Goal: Information Seeking & Learning: Learn about a topic

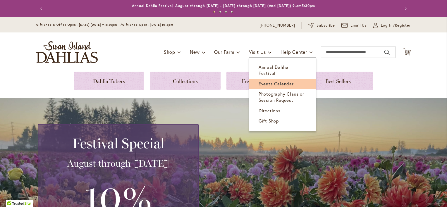
click at [265, 81] on span "Events Calendar" at bounding box center [275, 84] width 35 height 6
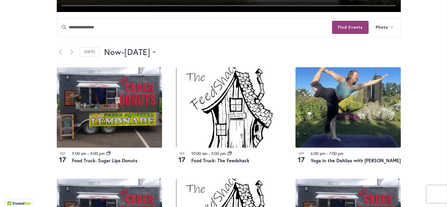
scroll to position [292, 0]
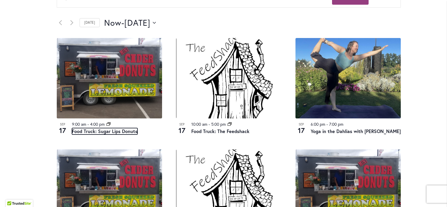
click at [120, 130] on link "Food Truck: Sugar Lips Donuts" at bounding box center [104, 131] width 65 height 6
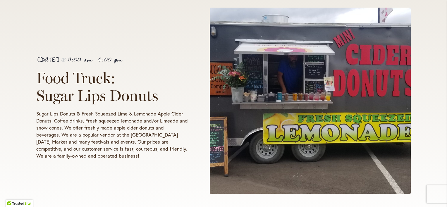
scroll to position [117, 0]
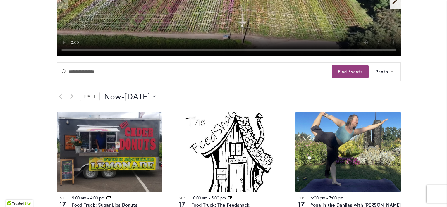
scroll to position [205, 0]
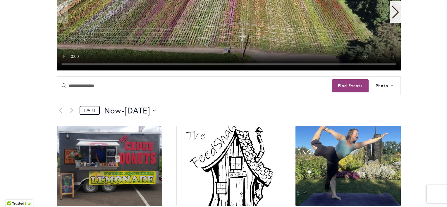
click at [87, 109] on link "Today" at bounding box center [89, 110] width 20 height 9
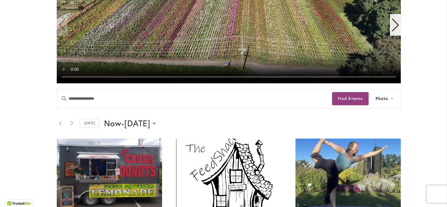
scroll to position [205, 0]
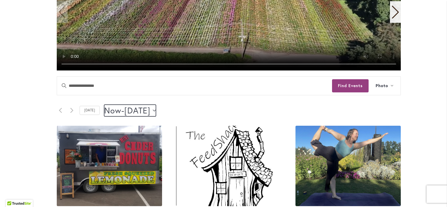
click at [156, 109] on icon "Click to toggle datepicker" at bounding box center [154, 110] width 3 height 2
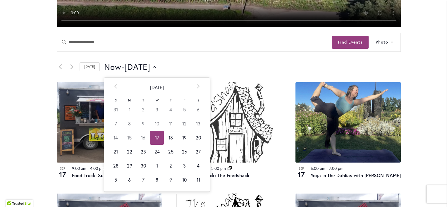
scroll to position [263, 0]
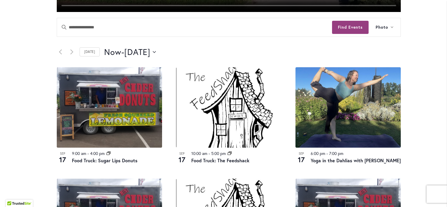
click at [14, 74] on div "Skip to Content Gift Shop & Office Open - Monday-Friday 9-4:30pm / Gift Shop Op…" at bounding box center [223, 199] width 447 height 891
click at [156, 51] on button "Now Now - 9/20/2025 September 20" at bounding box center [130, 52] width 52 height 12
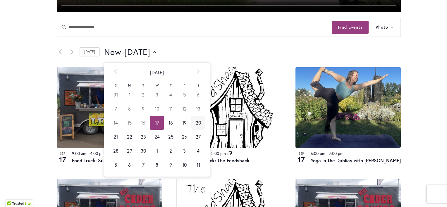
click at [193, 120] on td "20" at bounding box center [198, 123] width 14 height 14
type input "*********"
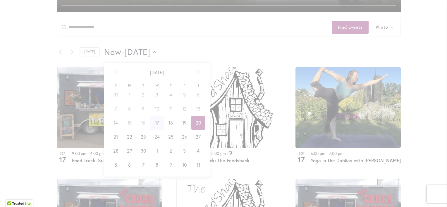
scroll to position [0, 24]
